Goal: Task Accomplishment & Management: Manage account settings

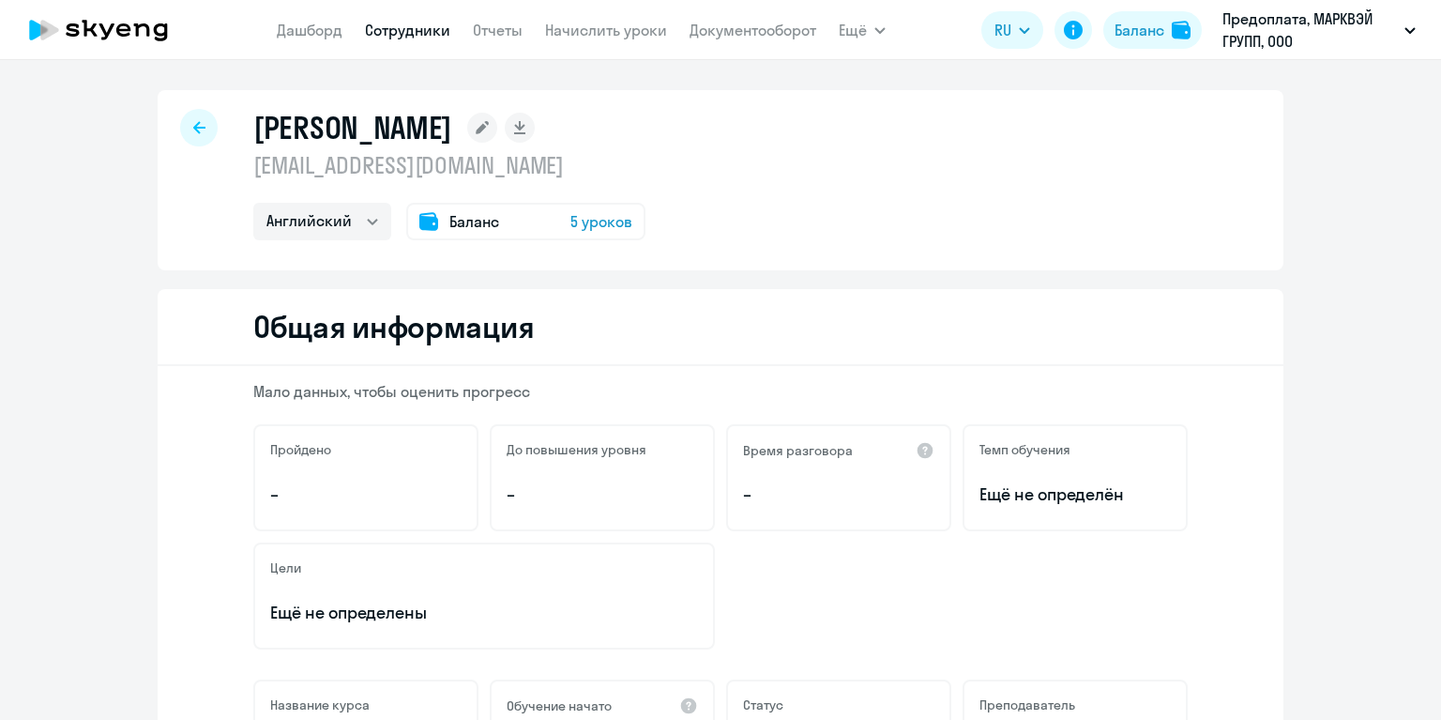
select select "english"
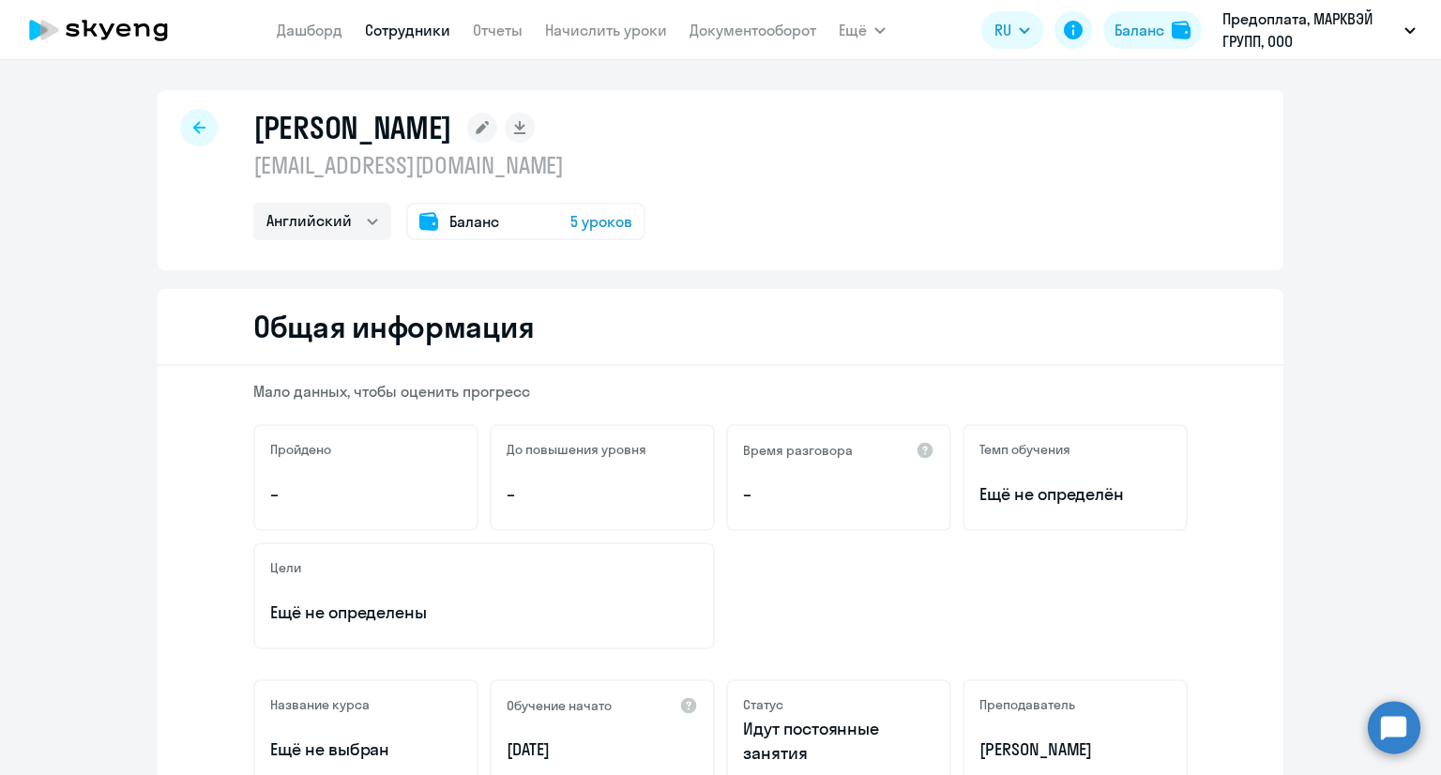
click at [322, 40] on app-menu-item-link "Дашборд" at bounding box center [310, 30] width 66 height 23
click at [580, 38] on link "Начислить уроки" at bounding box center [606, 30] width 122 height 19
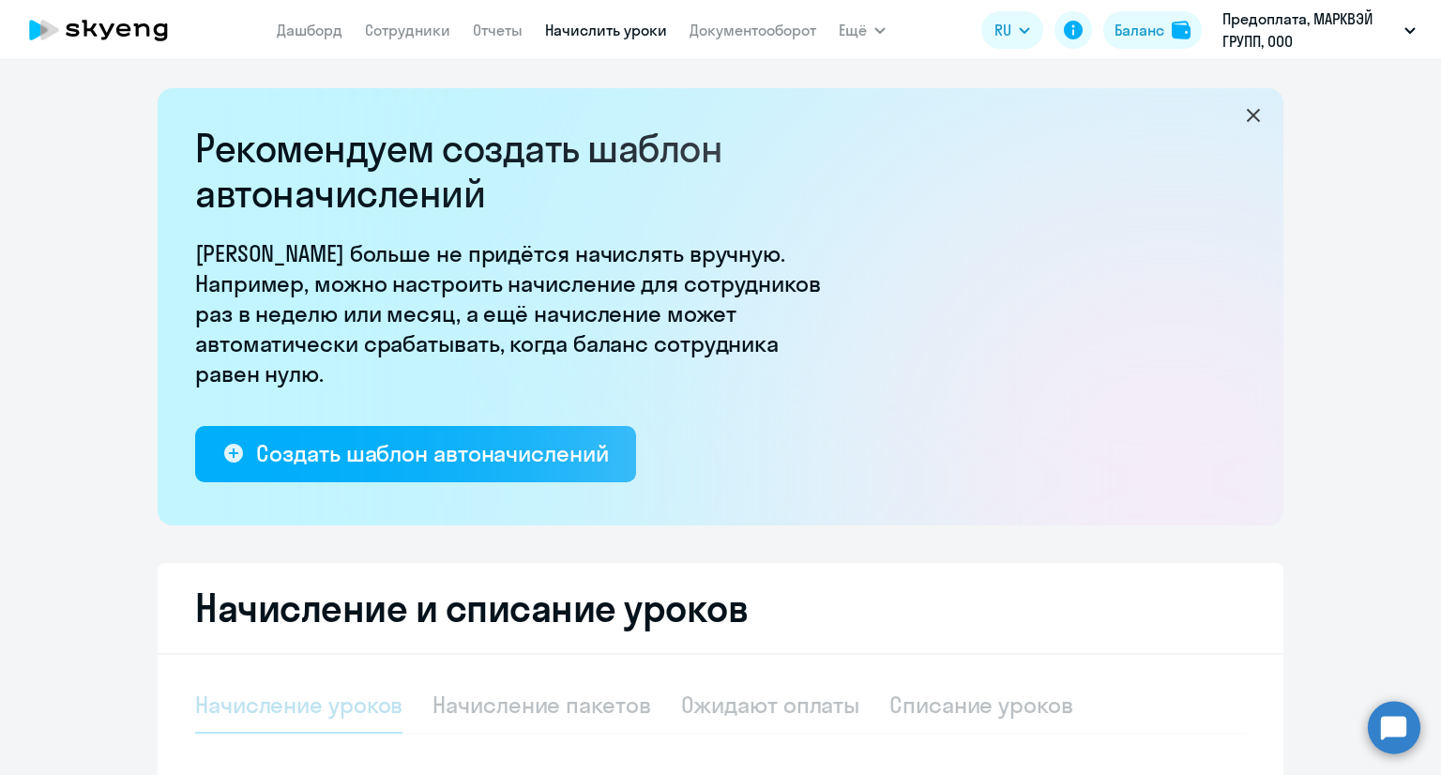
select select "10"
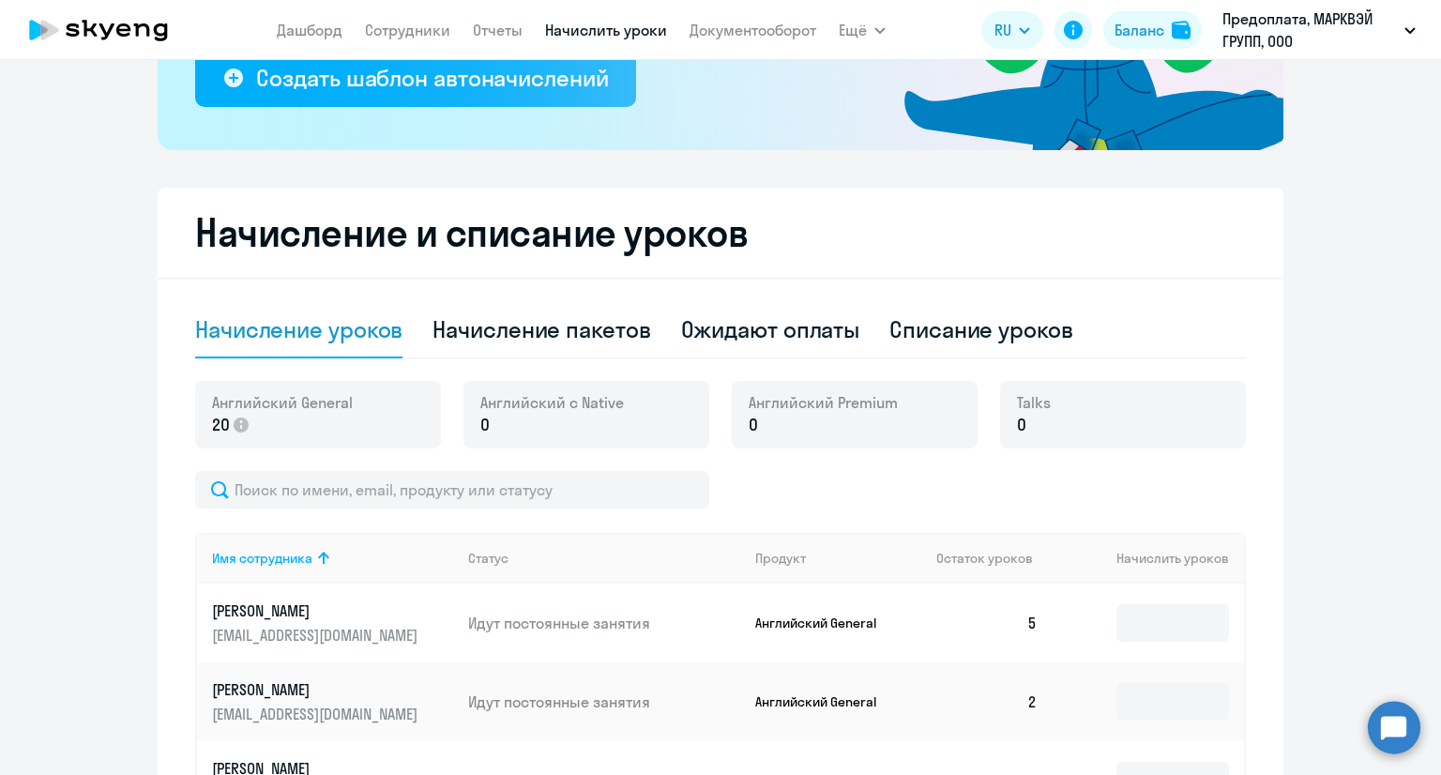
scroll to position [469, 0]
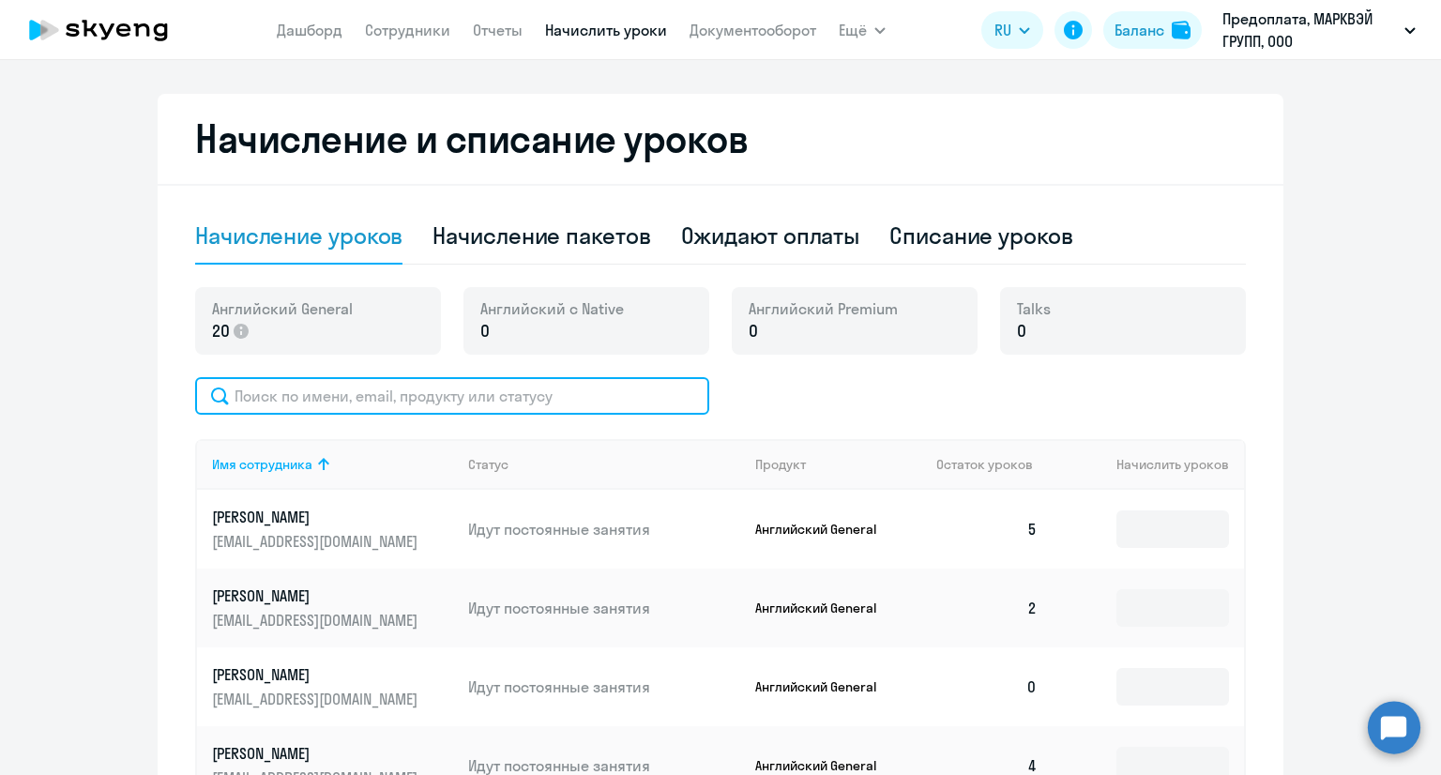
click at [526, 391] on input "text" at bounding box center [452, 396] width 514 height 38
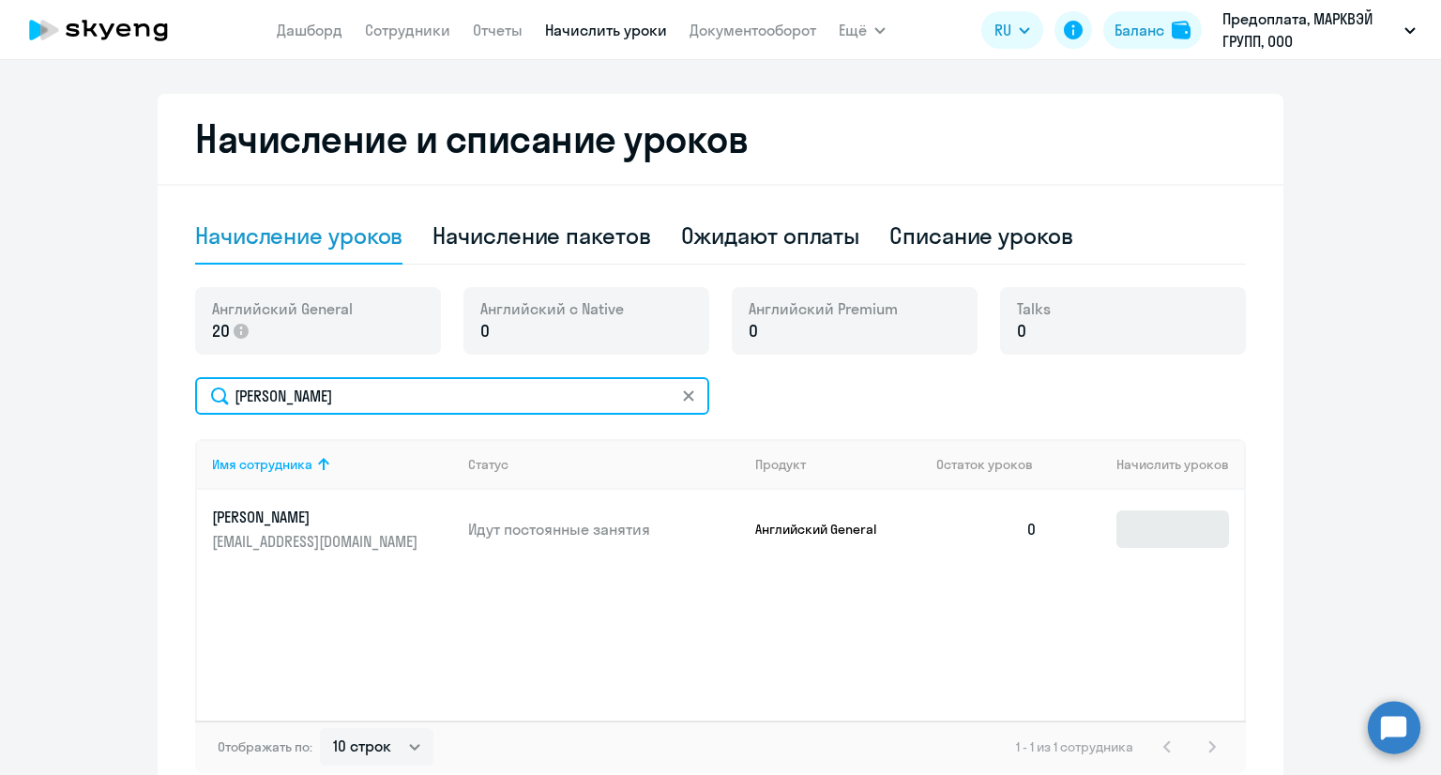
type input "[PERSON_NAME]"
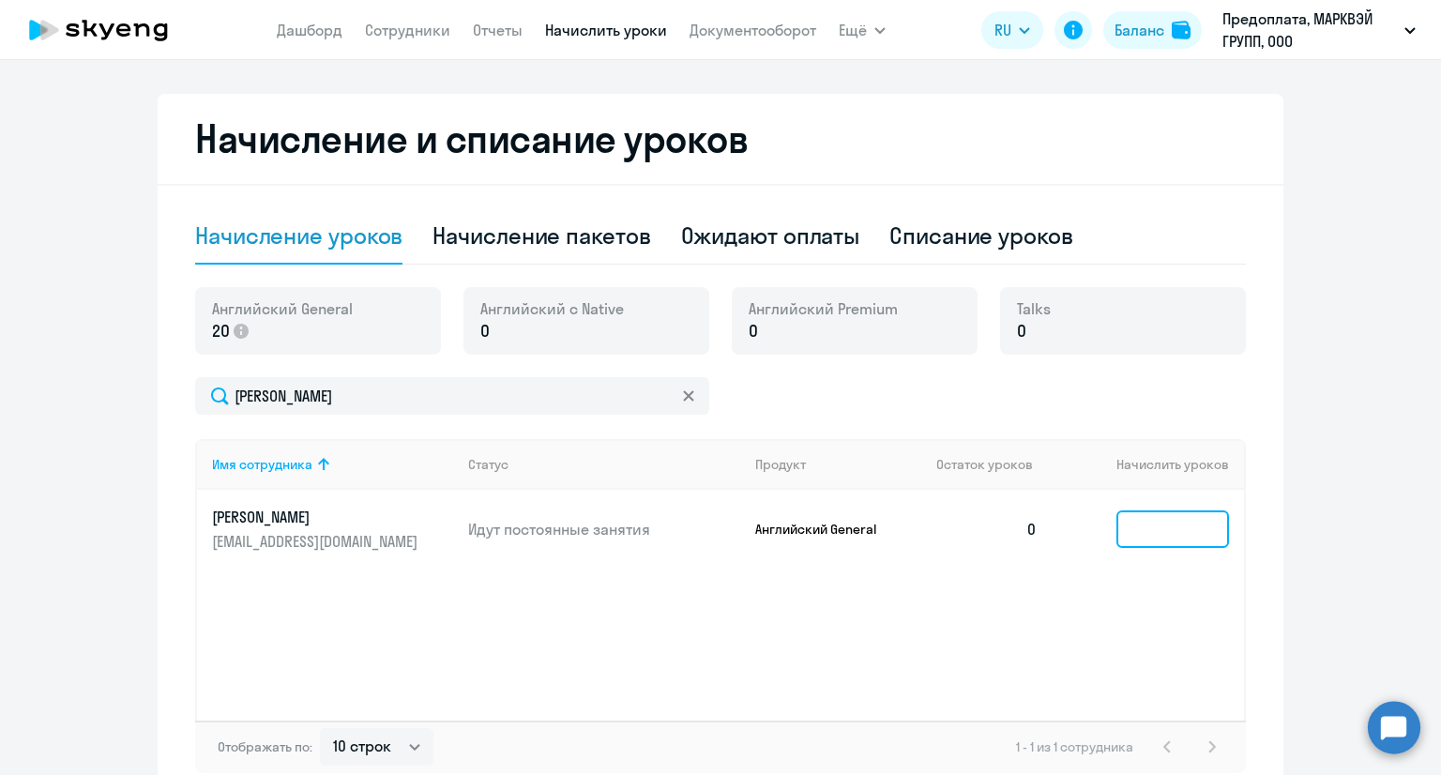
click at [1138, 532] on input at bounding box center [1173, 530] width 113 height 38
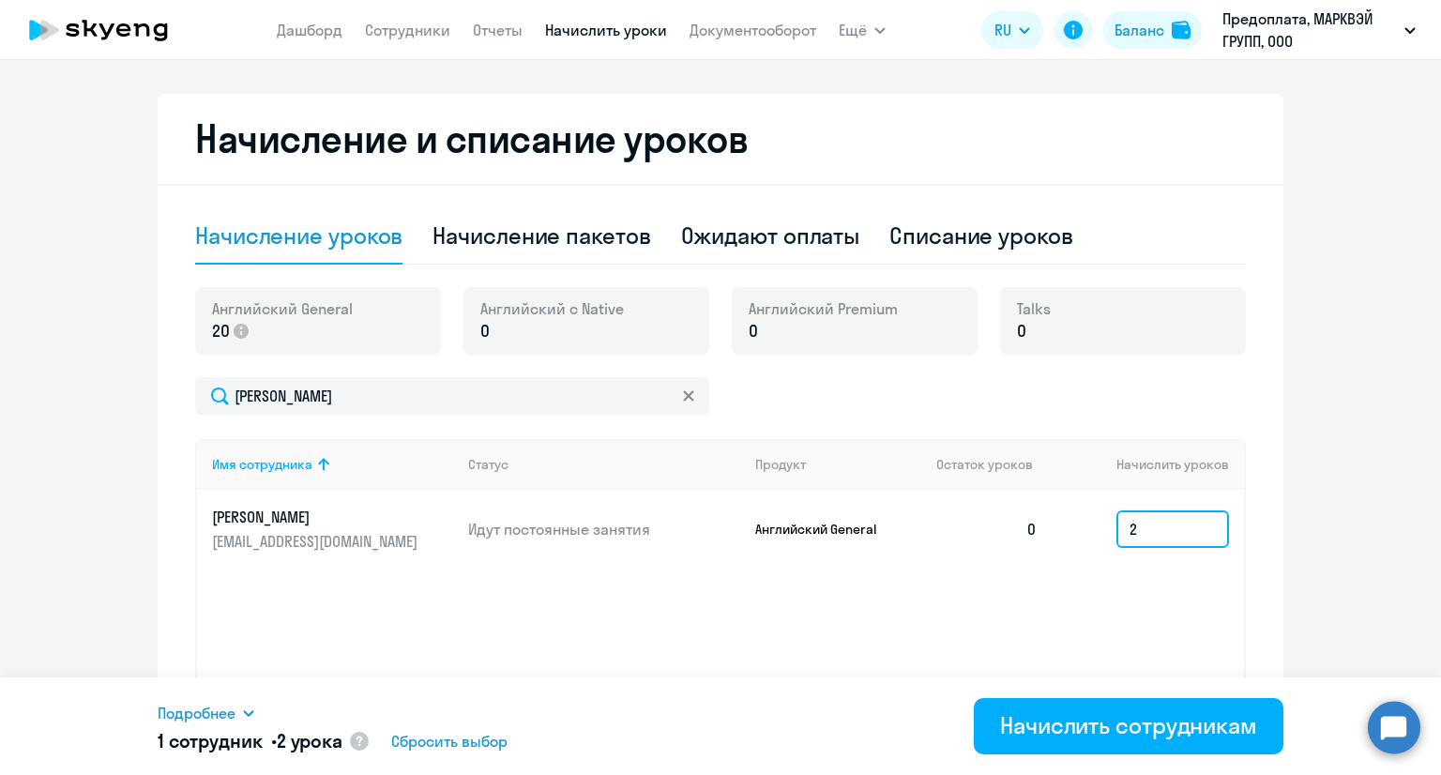
drag, startPoint x: 1134, startPoint y: 541, endPoint x: 1091, endPoint y: 542, distance: 42.3
click at [1088, 537] on td "2" at bounding box center [1148, 529] width 191 height 79
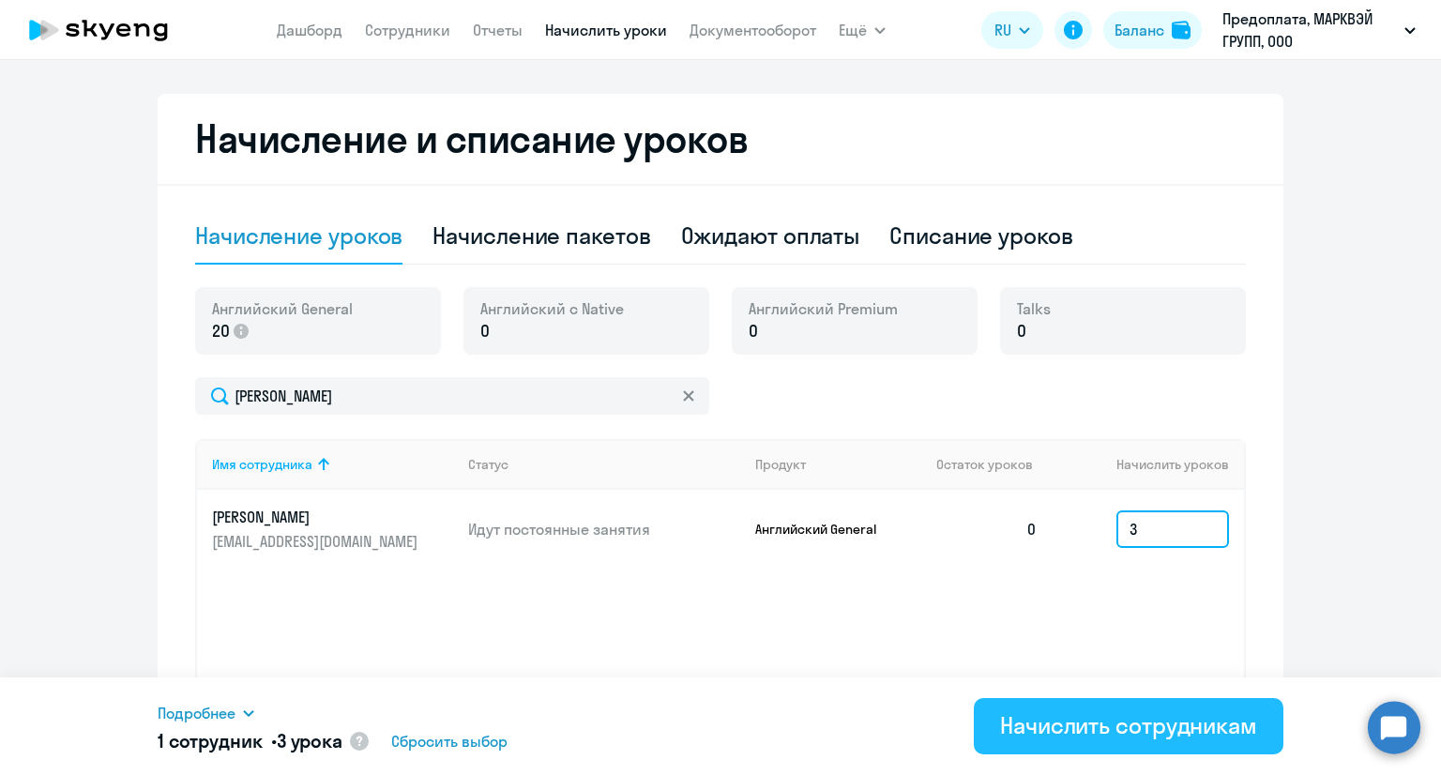
type input "3"
click at [1074, 712] on div "Начислить сотрудникам" at bounding box center [1128, 725] width 257 height 30
